Goal: Information Seeking & Learning: Check status

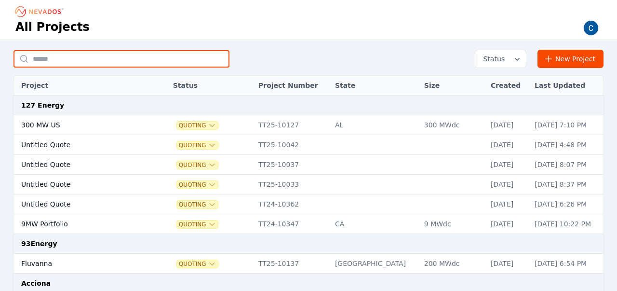
click at [117, 61] on input "text" at bounding box center [121, 58] width 216 height 17
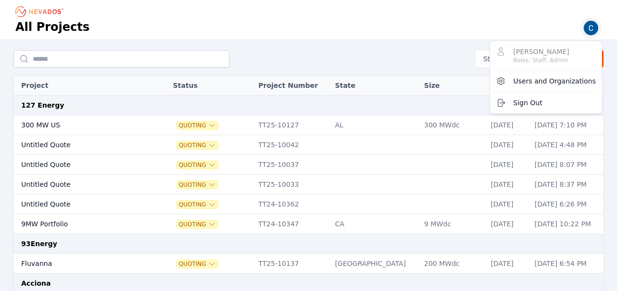
click at [597, 30] on img "button" at bounding box center [590, 27] width 15 height 15
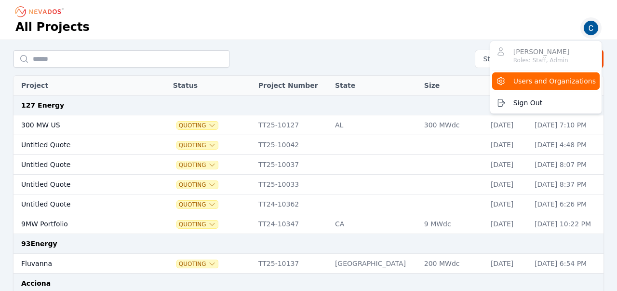
click at [557, 80] on span "Users and Organizations" at bounding box center [554, 81] width 82 height 10
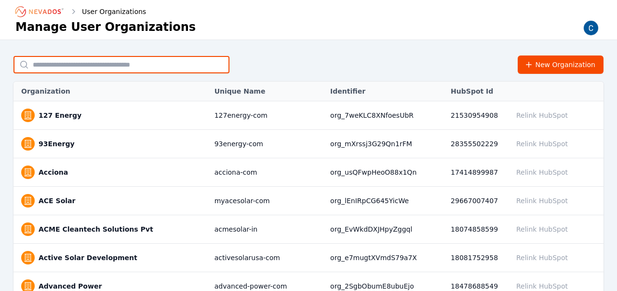
click at [161, 70] on input "text" at bounding box center [121, 64] width 216 height 17
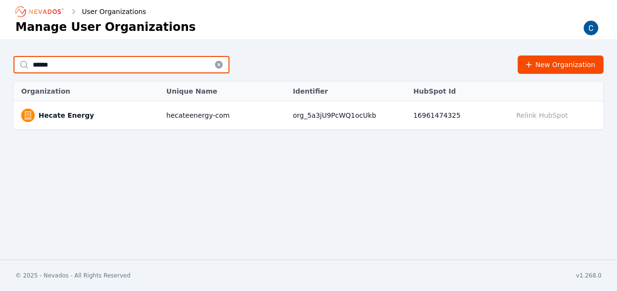
type input "******"
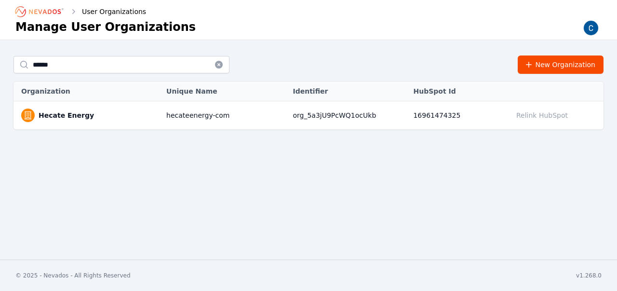
click at [81, 115] on link "Hecate Energy" at bounding box center [66, 115] width 55 height 10
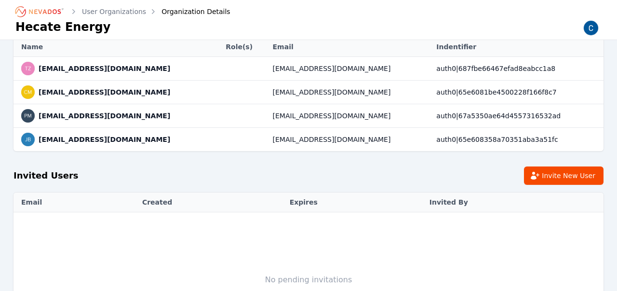
scroll to position [37, 0]
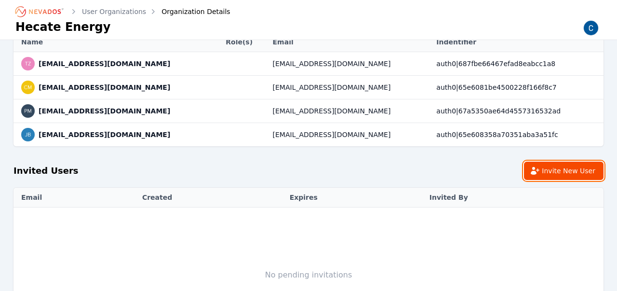
click at [555, 173] on button "Invite New User" at bounding box center [564, 170] width 80 height 18
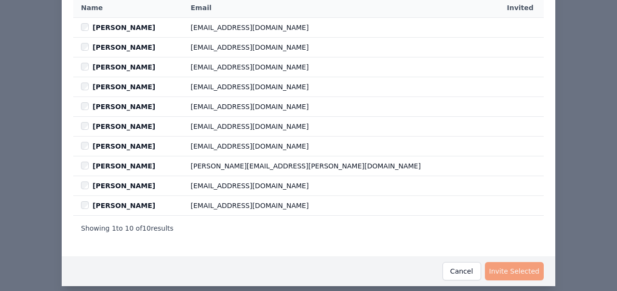
scroll to position [99, 0]
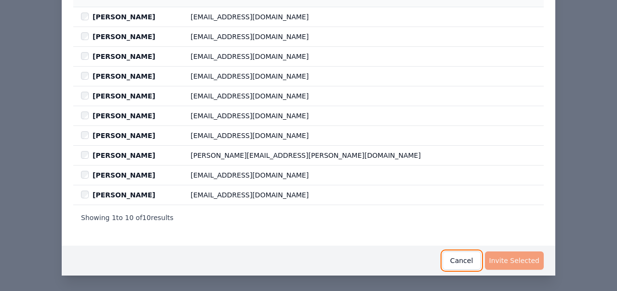
click at [460, 254] on button "Cancel" at bounding box center [462, 260] width 39 height 18
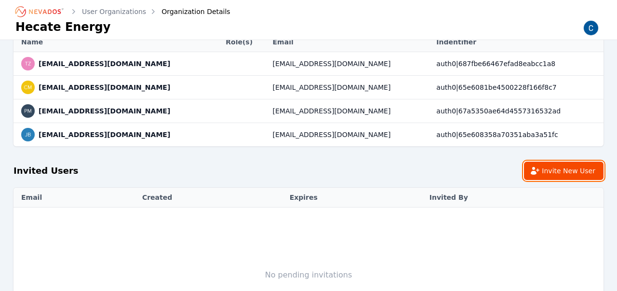
click at [573, 169] on button "Invite New User" at bounding box center [564, 170] width 80 height 18
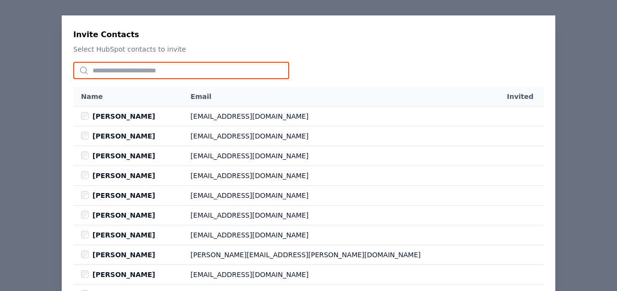
click at [148, 62] on input "text" at bounding box center [181, 70] width 216 height 17
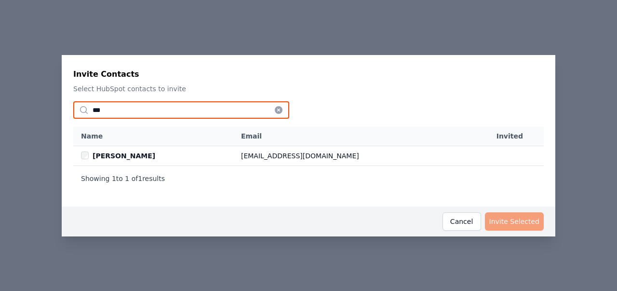
type input "***"
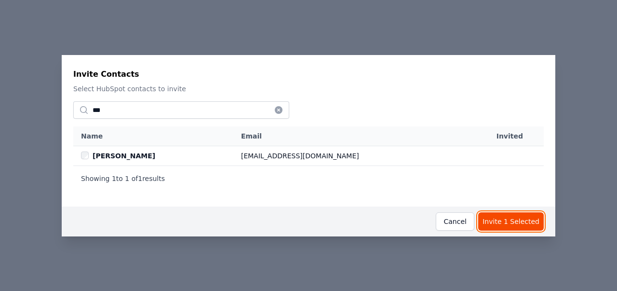
click at [512, 225] on button "Invite 1 Selected" at bounding box center [511, 221] width 66 height 18
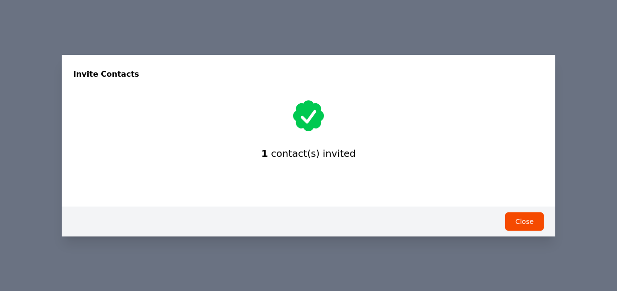
scroll to position [15, 0]
click at [512, 225] on button "Close" at bounding box center [524, 221] width 39 height 18
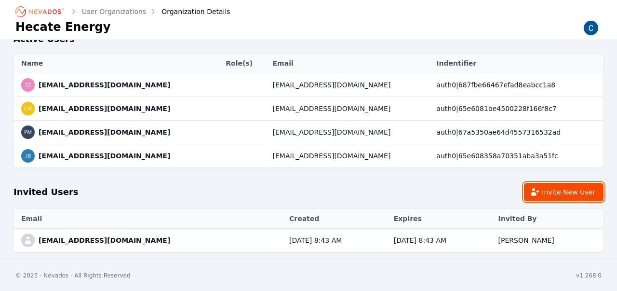
click at [579, 196] on button "Invite New User" at bounding box center [564, 192] width 80 height 18
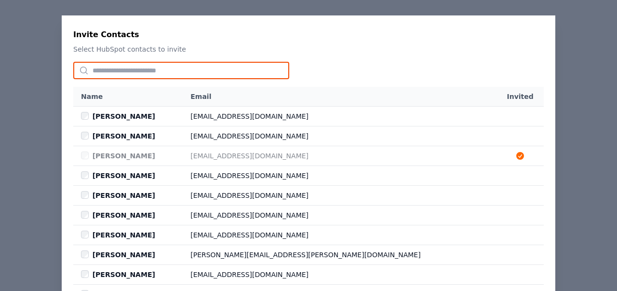
click at [197, 70] on input "text" at bounding box center [181, 70] width 216 height 17
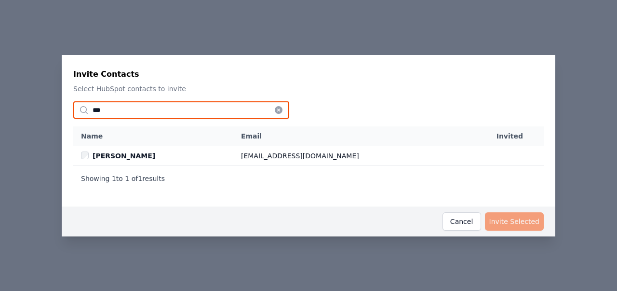
type input "***"
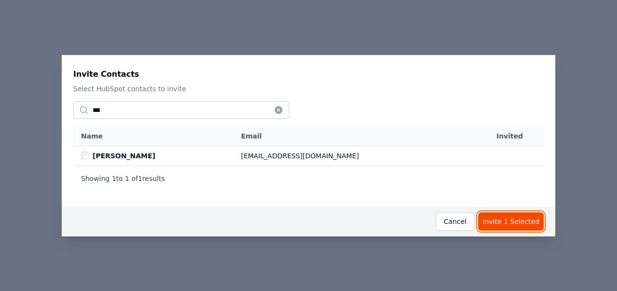
click at [512, 218] on button "Invite 1 Selected" at bounding box center [511, 221] width 66 height 18
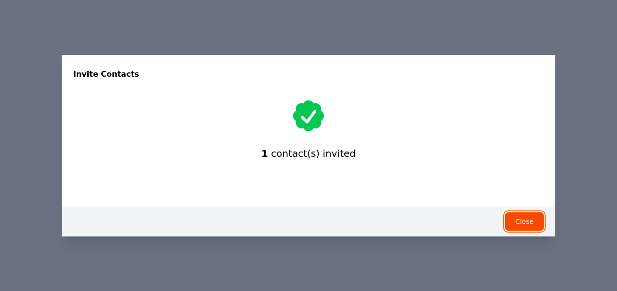
click at [514, 222] on button "Close" at bounding box center [524, 221] width 39 height 18
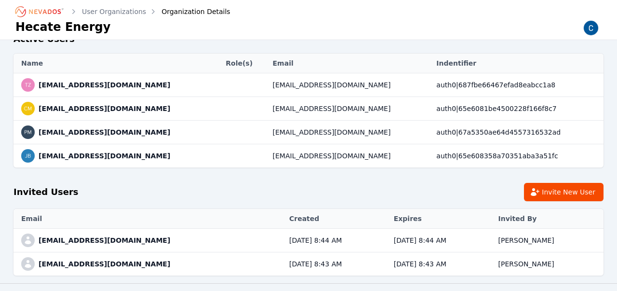
click at [41, 13] on icon "Breadcrumb" at bounding box center [39, 11] width 53 height 15
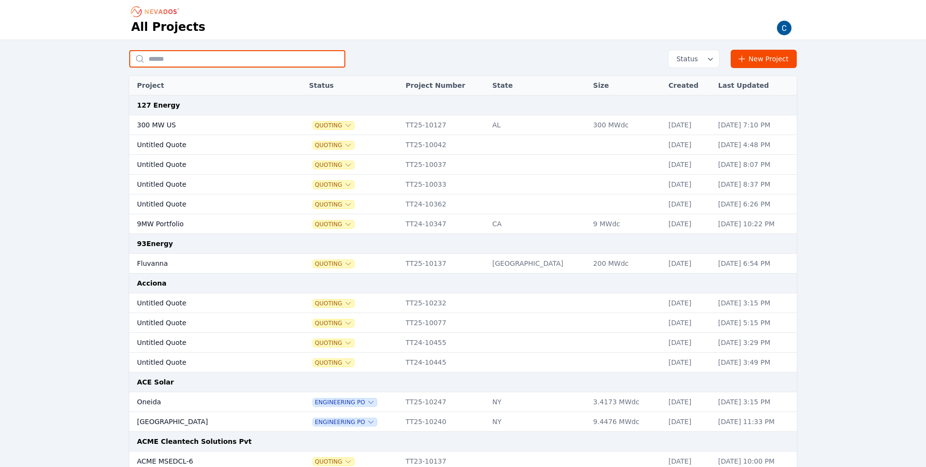
paste input "******"
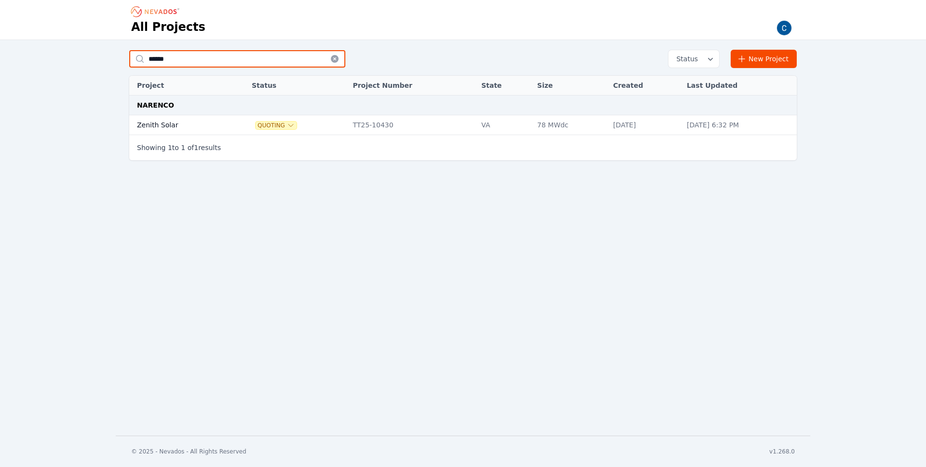
type input "******"
click at [161, 125] on td "Zenith Solar" at bounding box center [179, 125] width 100 height 20
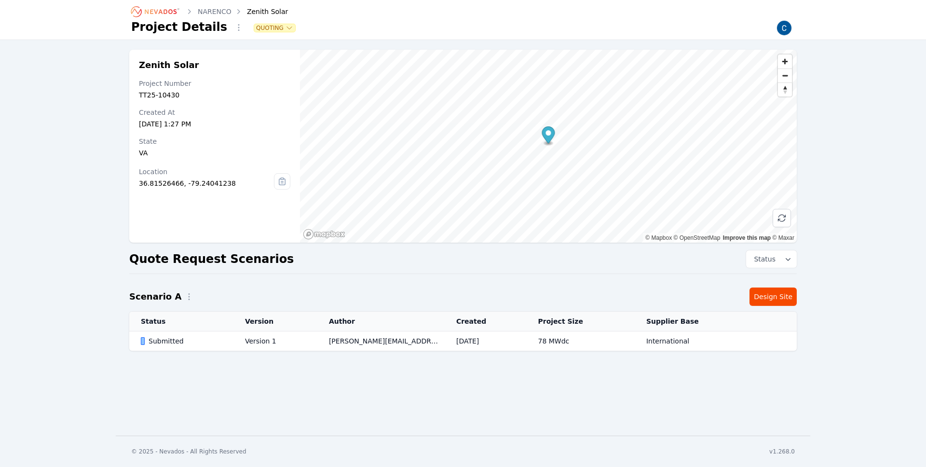
click at [156, 339] on div "Submitted" at bounding box center [185, 341] width 88 height 10
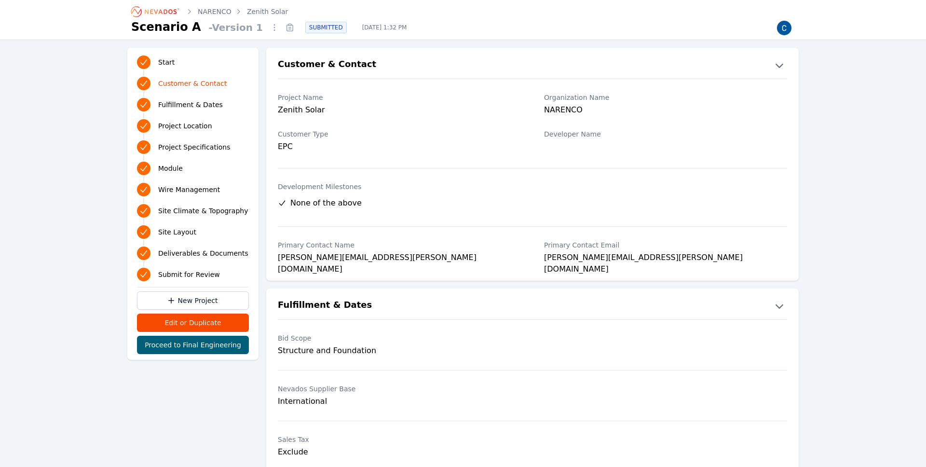
click at [213, 9] on link "NARENCO" at bounding box center [215, 12] width 34 height 10
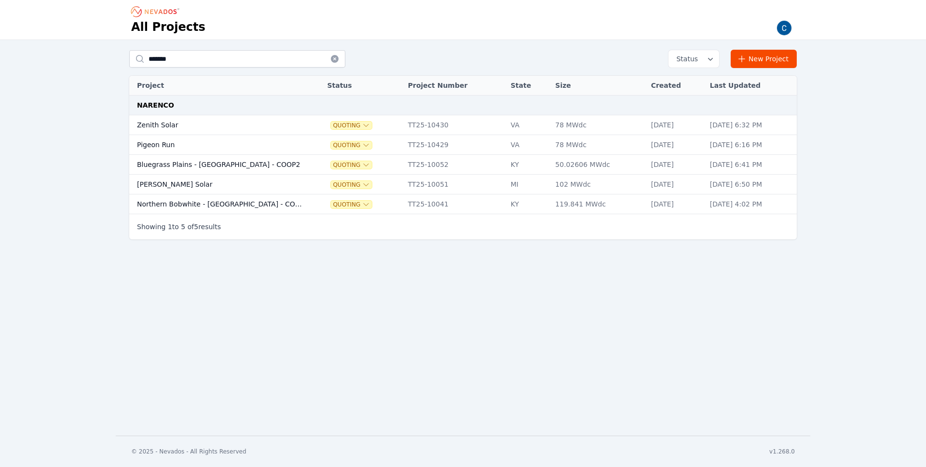
click at [158, 146] on td "Pigeon Run" at bounding box center [218, 145] width 179 height 20
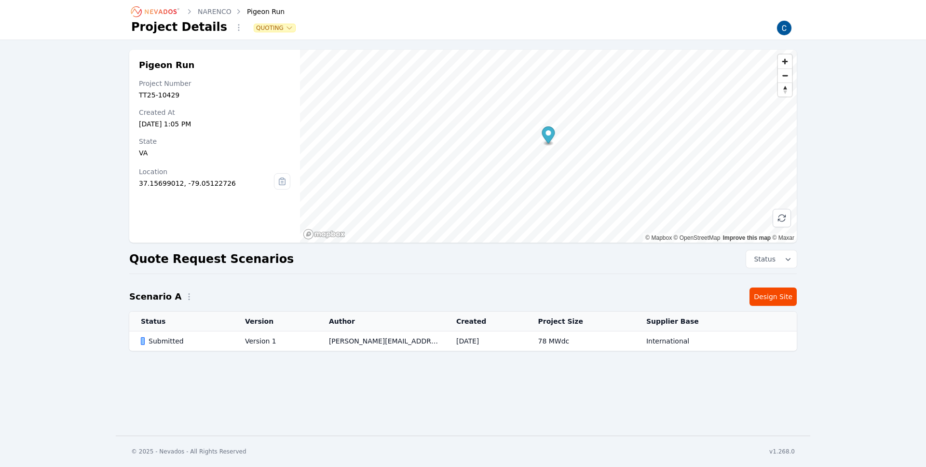
click at [173, 341] on div "Submitted" at bounding box center [185, 341] width 88 height 10
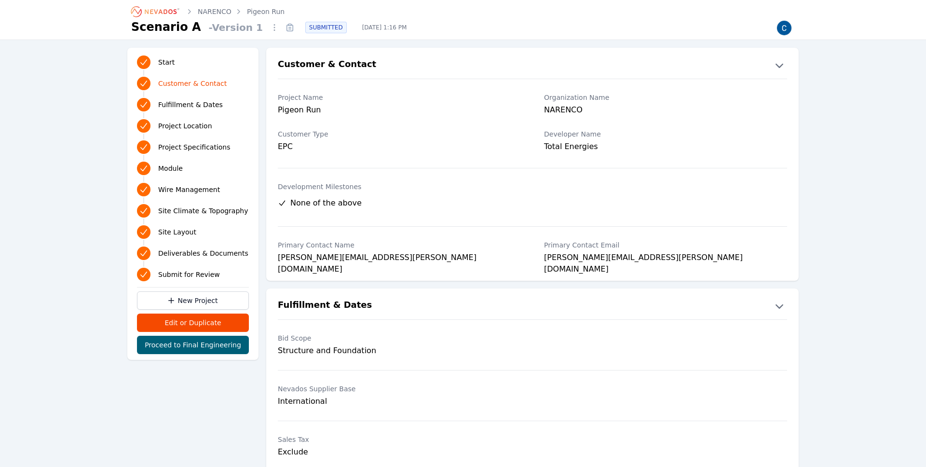
click at [213, 9] on link "NARENCO" at bounding box center [215, 12] width 34 height 10
